Goal: Task Accomplishment & Management: Complete application form

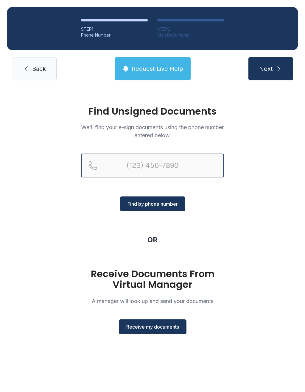
click at [148, 162] on input "Reservation phone number" at bounding box center [152, 166] width 143 height 24
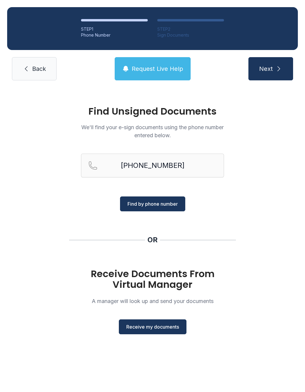
click at [165, 201] on span "Find by phone number" at bounding box center [152, 203] width 50 height 7
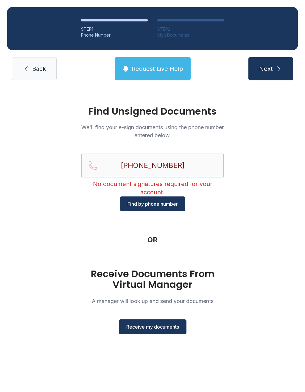
click at [166, 165] on input "[PHONE_NUMBER]" at bounding box center [152, 166] width 143 height 24
click at [178, 164] on input "(061) 6" at bounding box center [152, 166] width 143 height 24
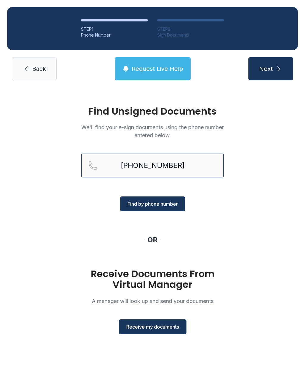
type input "[PHONE_NUMBER]"
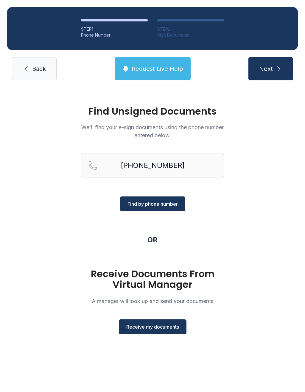
click at [167, 202] on span "Find by phone number" at bounding box center [152, 203] width 50 height 7
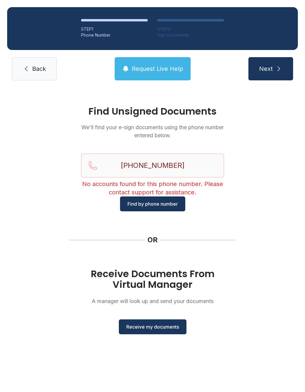
click at [167, 65] on span "Request Live Help" at bounding box center [157, 69] width 51 height 8
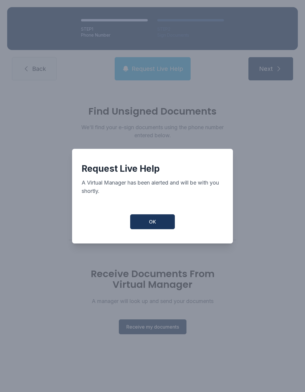
click at [162, 220] on button "OK" at bounding box center [152, 221] width 45 height 15
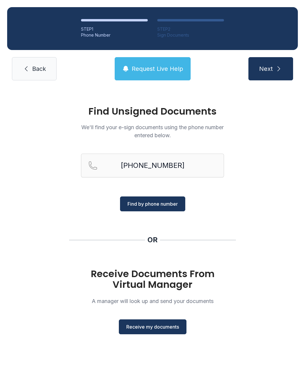
click at [42, 62] on link "Back" at bounding box center [34, 68] width 45 height 23
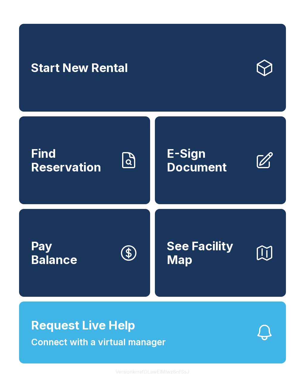
click at [207, 171] on span "E-Sign Document" at bounding box center [208, 160] width 83 height 27
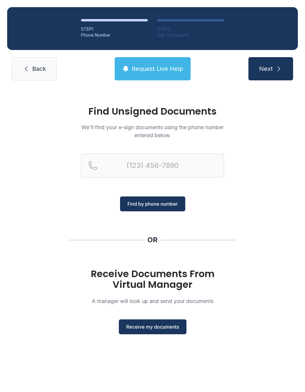
click at [37, 67] on span "Back" at bounding box center [39, 69] width 14 height 8
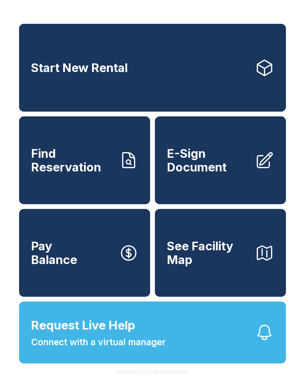
click at [213, 172] on span "E-Sign Document" at bounding box center [208, 160] width 83 height 27
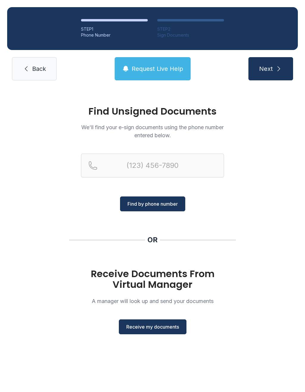
click at [155, 324] on span "Receive my documents" at bounding box center [152, 326] width 53 height 7
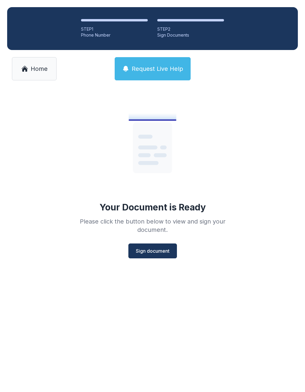
click at [155, 249] on span "Sign document" at bounding box center [153, 250] width 34 height 7
click at [158, 246] on button "Sign document" at bounding box center [152, 250] width 49 height 15
click at [150, 250] on span "Sign document" at bounding box center [153, 250] width 34 height 7
click at [39, 71] on span "Home" at bounding box center [39, 69] width 17 height 8
